Goal: Transaction & Acquisition: Download file/media

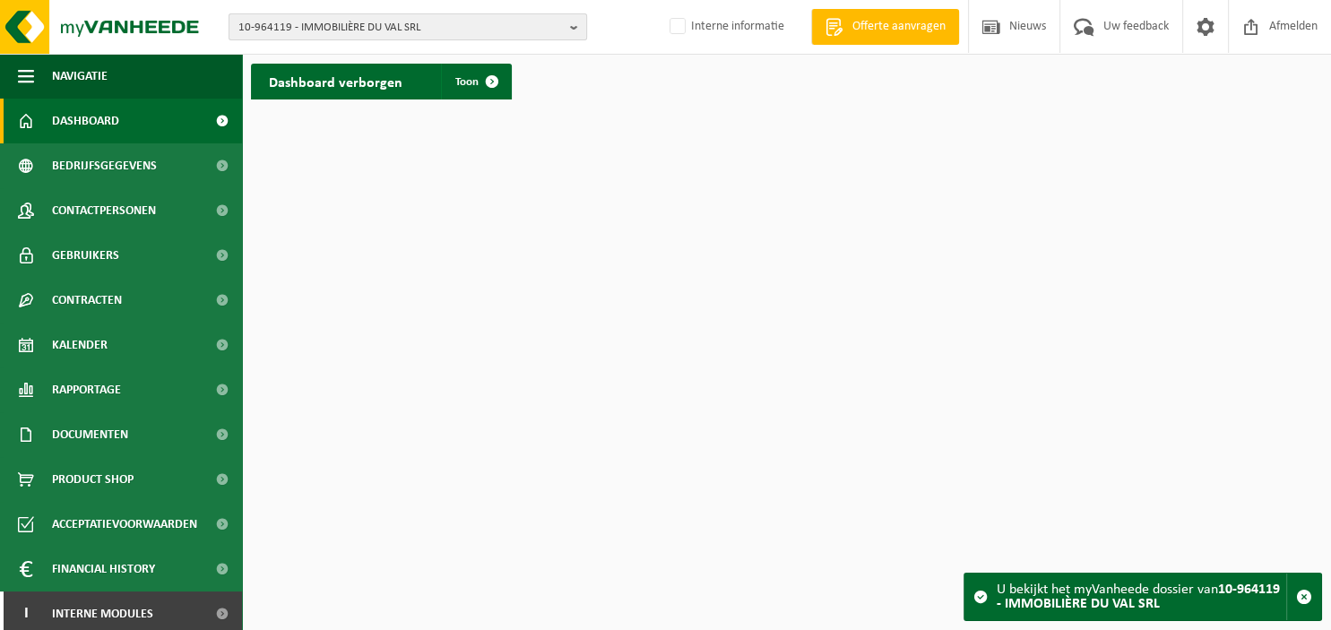
click at [572, 27] on b "button" at bounding box center [578, 26] width 16 height 25
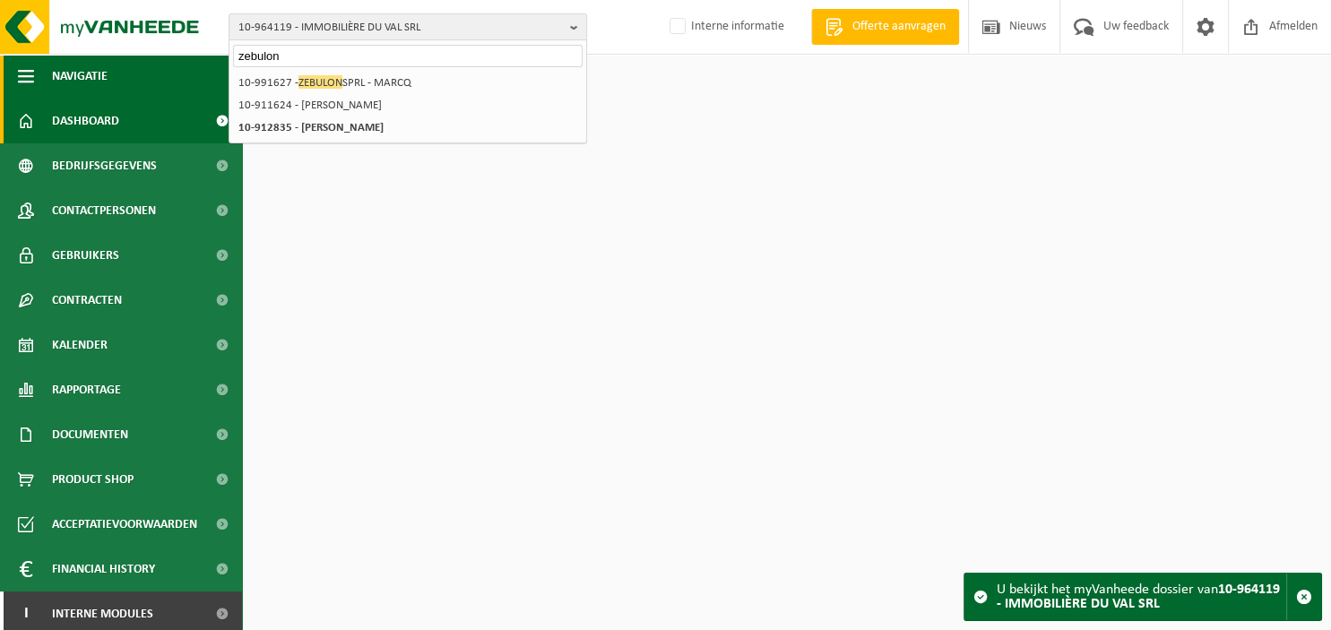
type input "zebulon"
click at [417, 20] on span "10-964119 - IMMOBILIÈRE DU VAL SRL" at bounding box center [400, 27] width 324 height 27
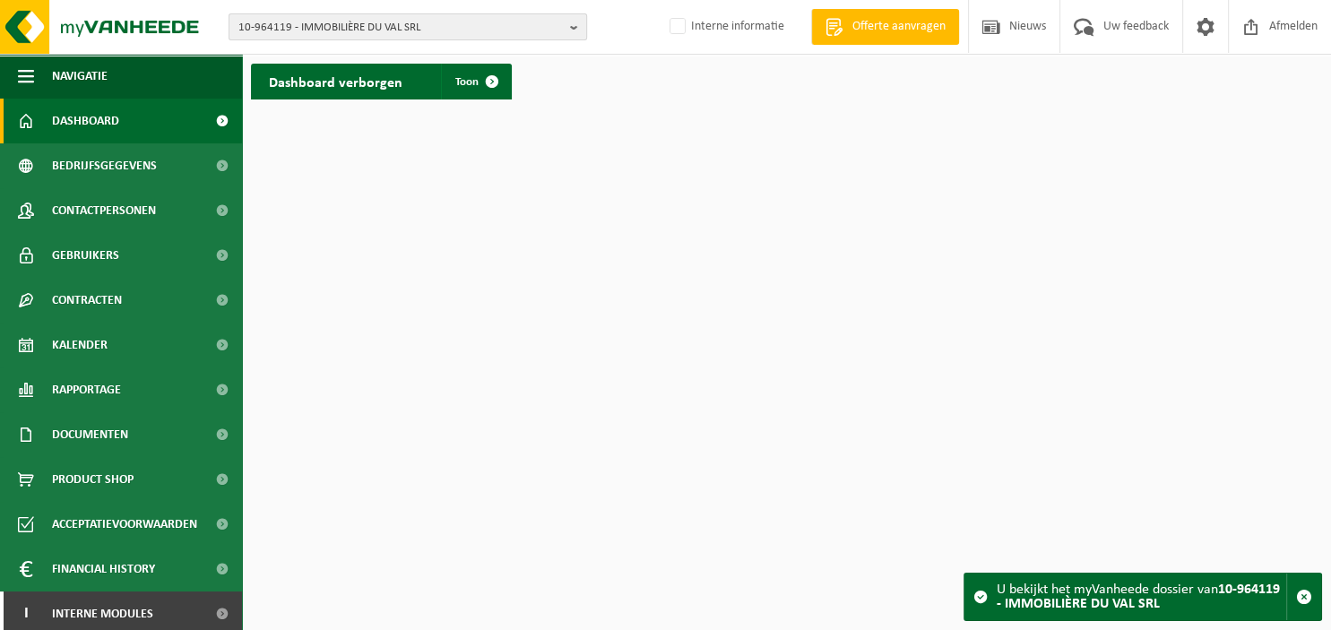
click at [574, 30] on b "button" at bounding box center [578, 26] width 16 height 25
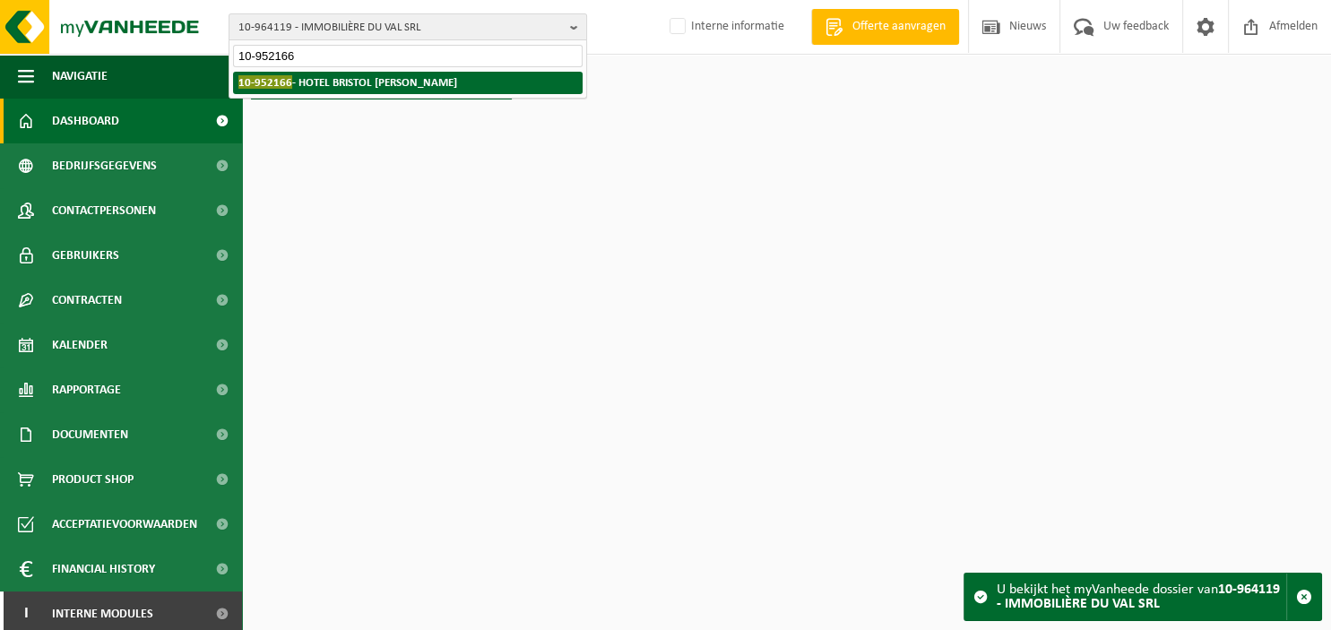
type input "10-952166"
click at [457, 88] on li "10-952166 - HOTEL BRISTOL [PERSON_NAME]" at bounding box center [407, 83] width 349 height 22
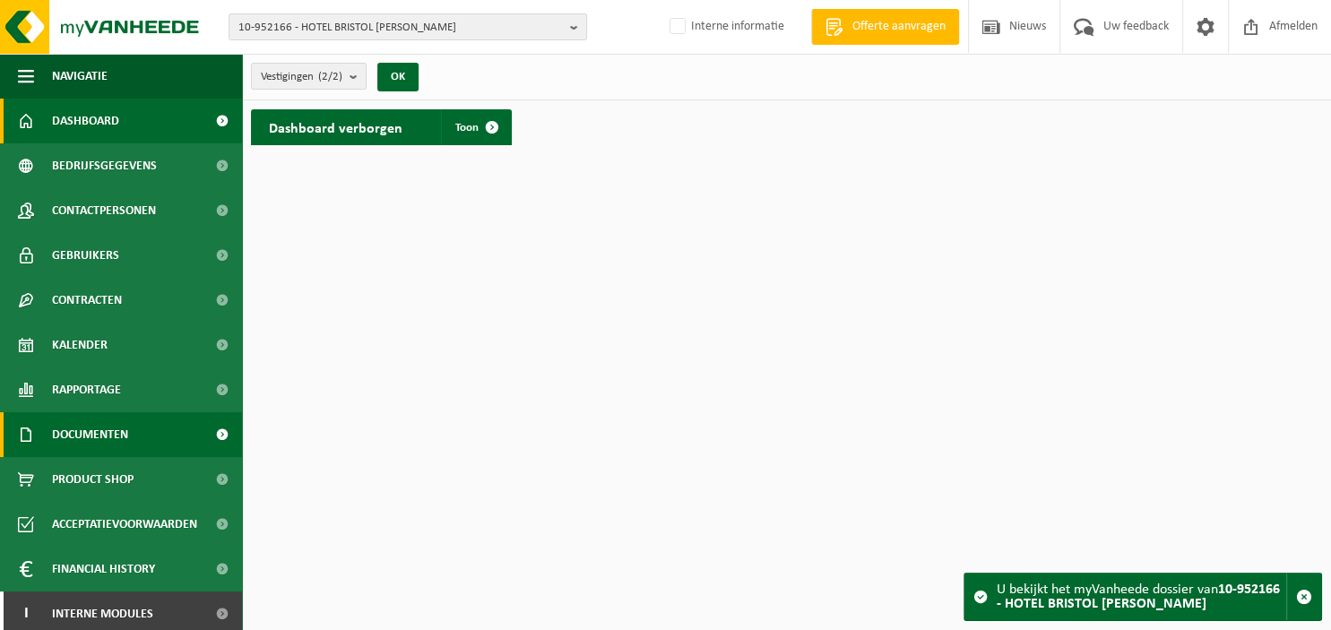
click at [95, 440] on span "Documenten" at bounding box center [90, 434] width 76 height 45
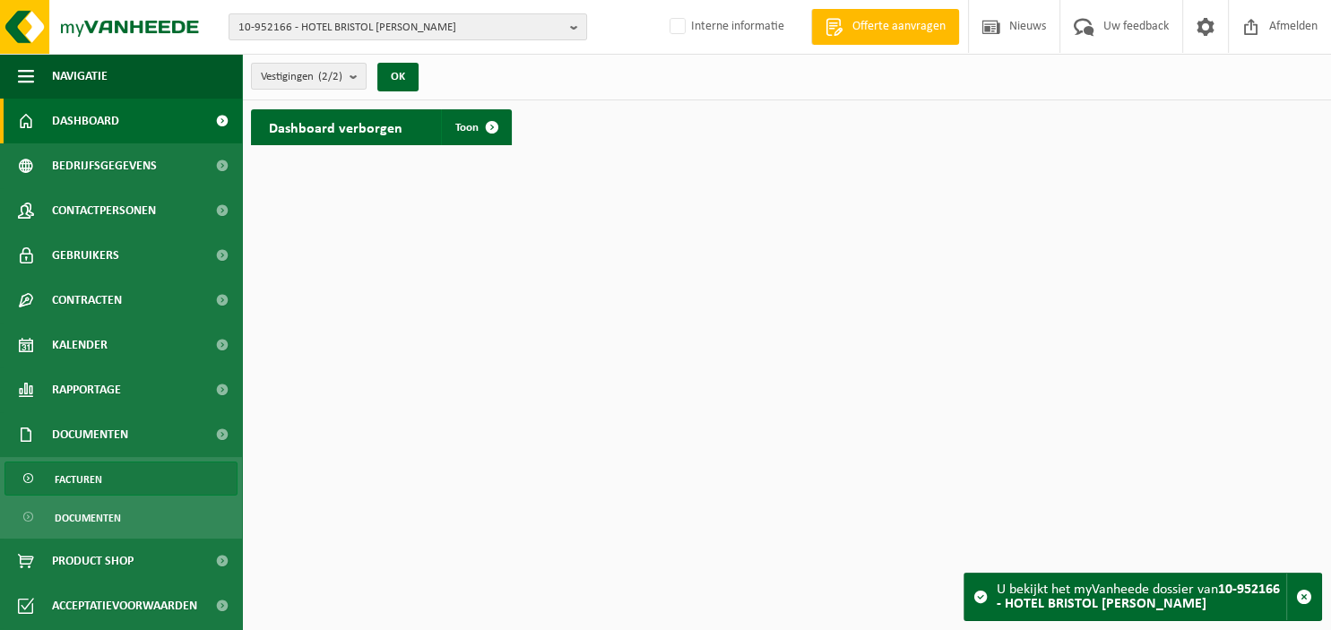
click at [92, 480] on span "Facturen" at bounding box center [78, 479] width 47 height 34
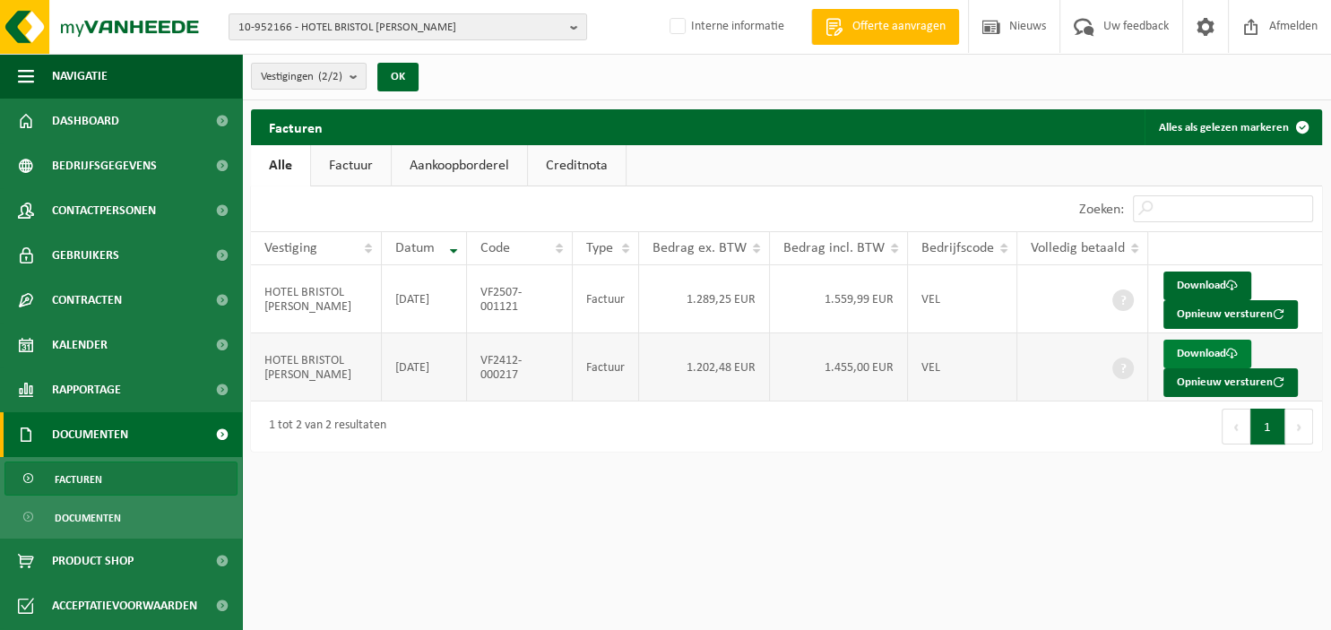
click at [1204, 349] on link "Download" at bounding box center [1207, 354] width 88 height 29
click at [1183, 281] on link "Download" at bounding box center [1207, 286] width 88 height 29
click at [575, 27] on b "button" at bounding box center [578, 26] width 16 height 25
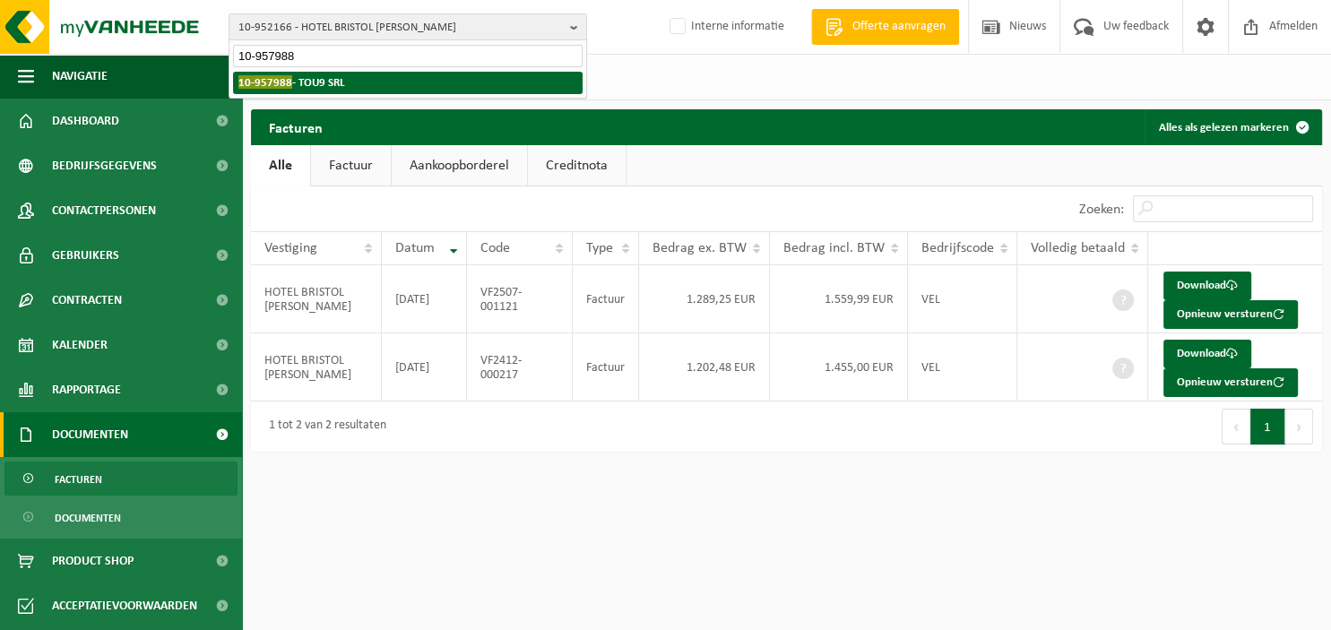
type input "10-957988"
click at [436, 84] on li "10-957988 - TOU9 SRL" at bounding box center [407, 83] width 349 height 22
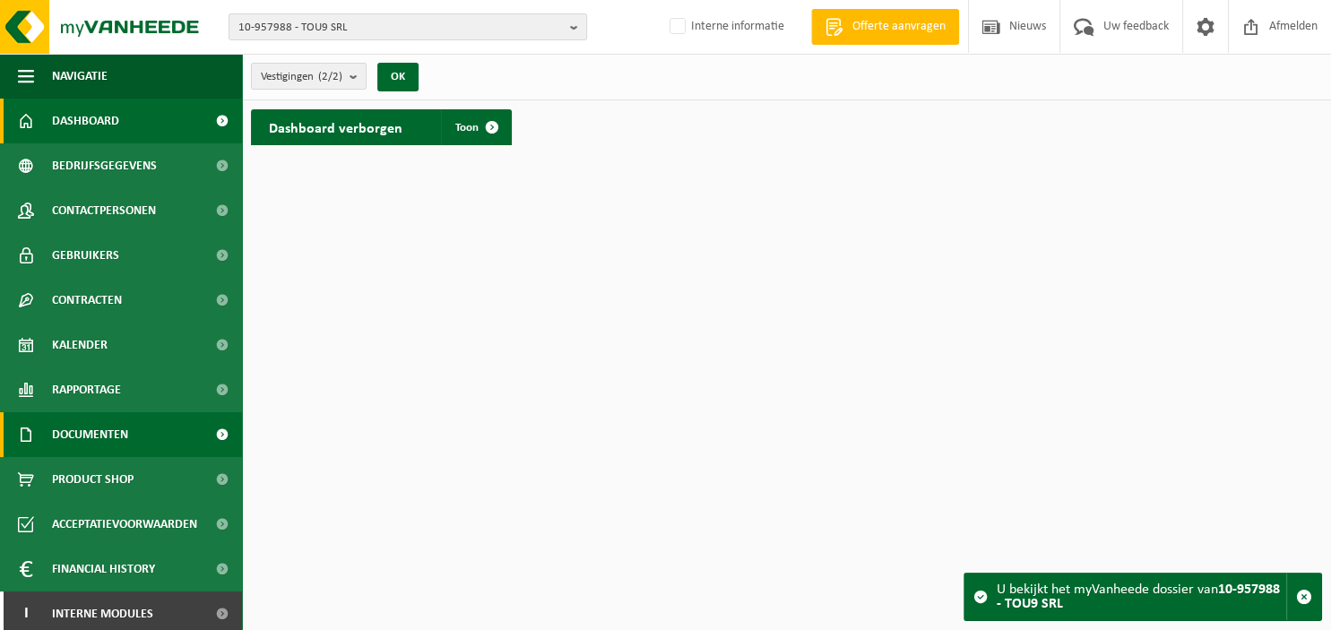
click at [70, 436] on span "Documenten" at bounding box center [90, 434] width 76 height 45
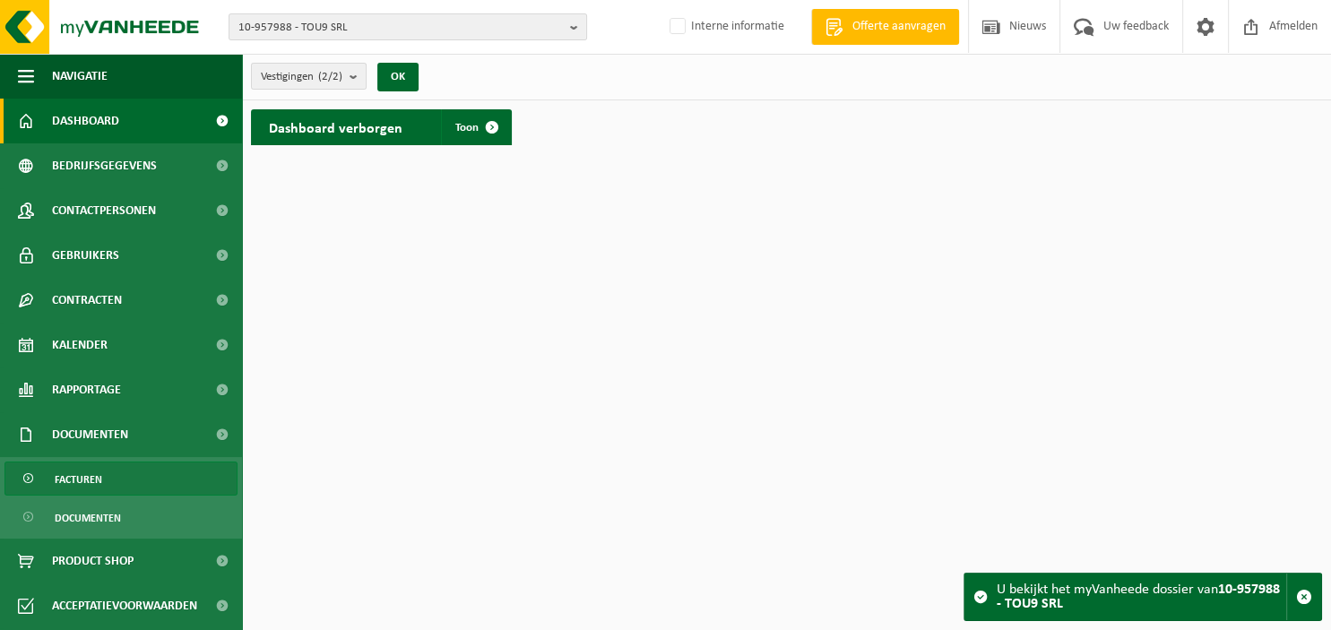
click at [78, 472] on span "Facturen" at bounding box center [78, 479] width 47 height 34
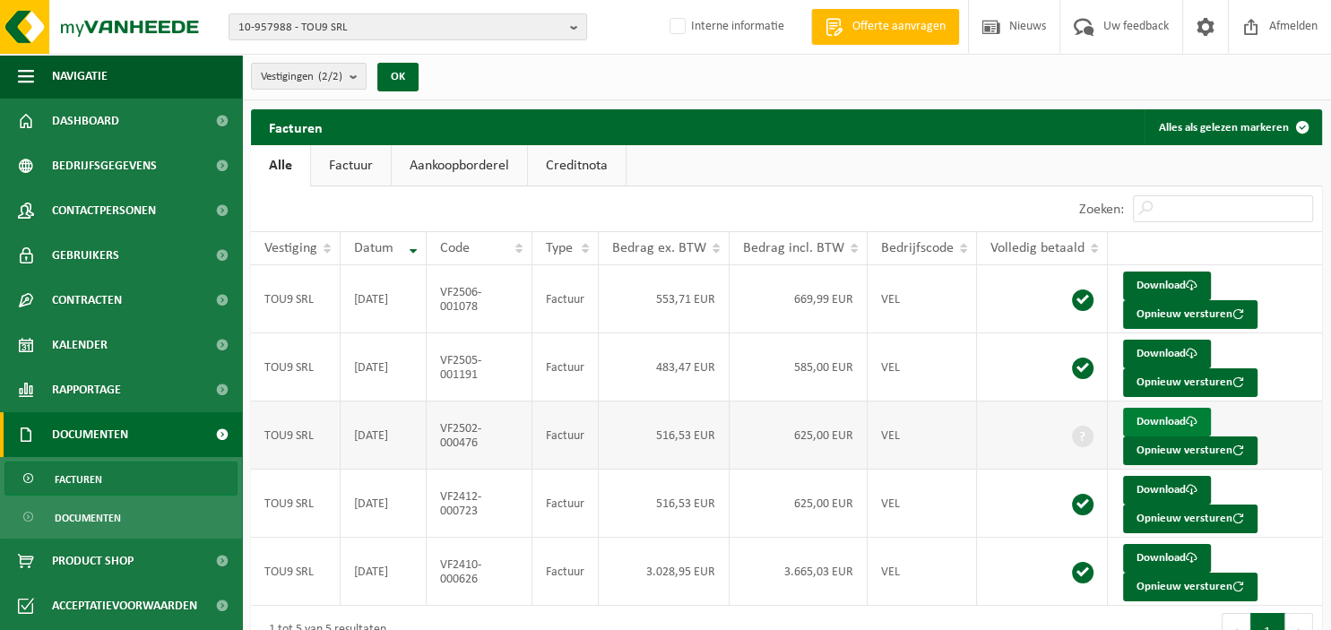
click at [1155, 421] on link "Download" at bounding box center [1167, 422] width 88 height 29
click at [1169, 425] on link "Download" at bounding box center [1167, 422] width 88 height 29
